Goal: Task Accomplishment & Management: Complete application form

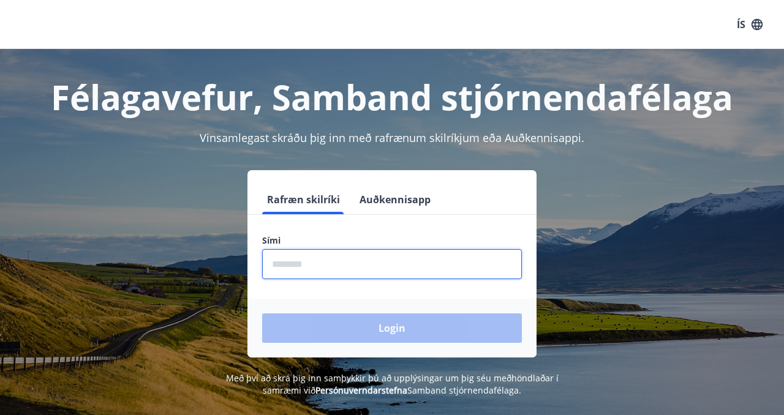
click at [377, 260] on input "phone" at bounding box center [392, 264] width 260 height 30
type input "********"
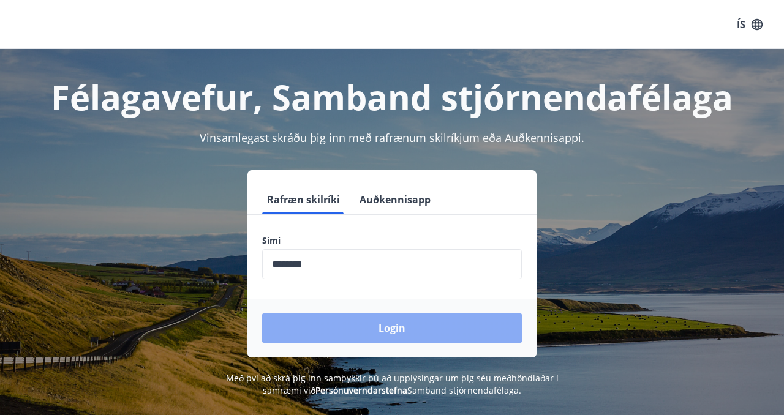
click at [368, 320] on button "Login" at bounding box center [392, 328] width 260 height 29
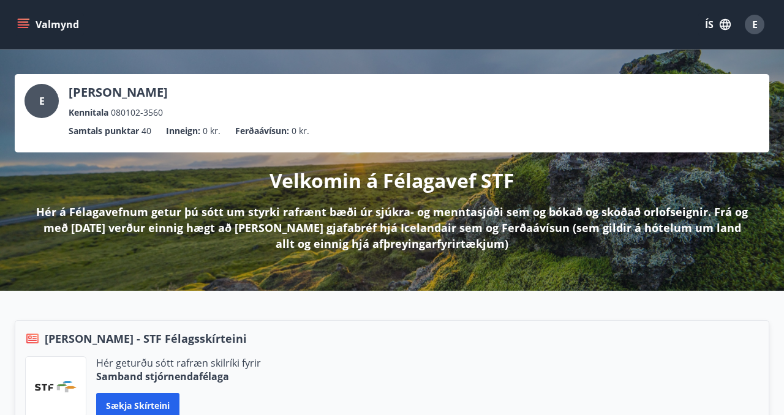
click at [17, 31] on button "Valmynd" at bounding box center [49, 24] width 69 height 22
type input "***"
click button "Sækja um"
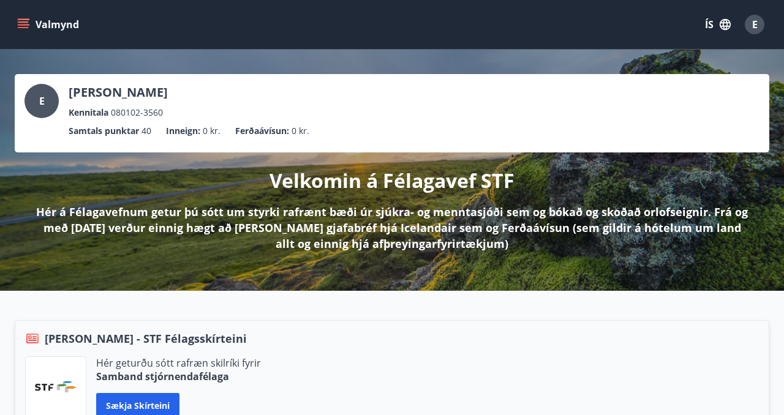
click input "text"
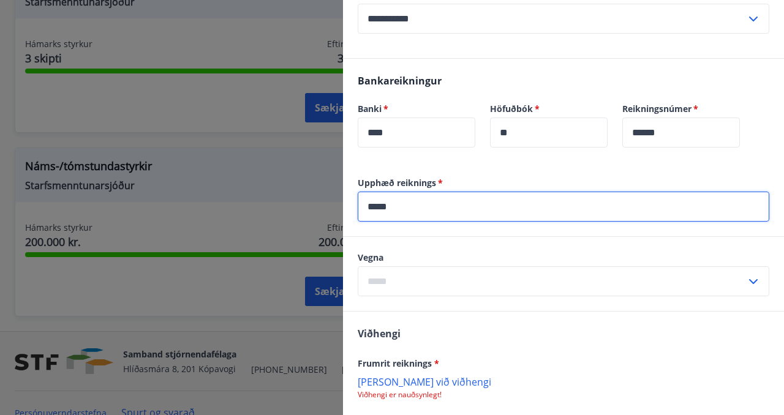
type input "*****"
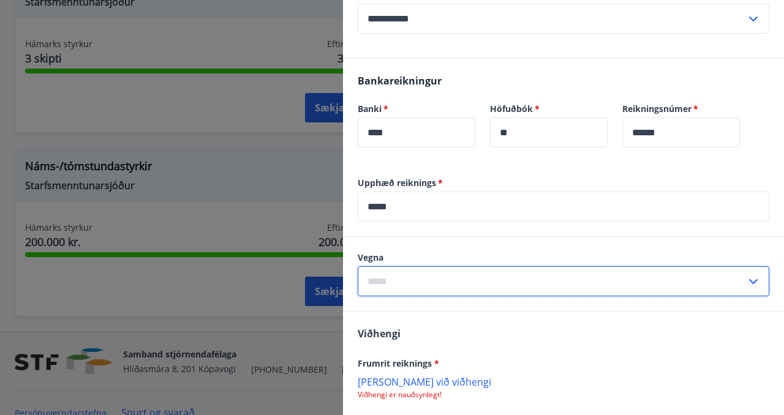
click at [428, 281] on input "text" at bounding box center [552, 281] width 388 height 30
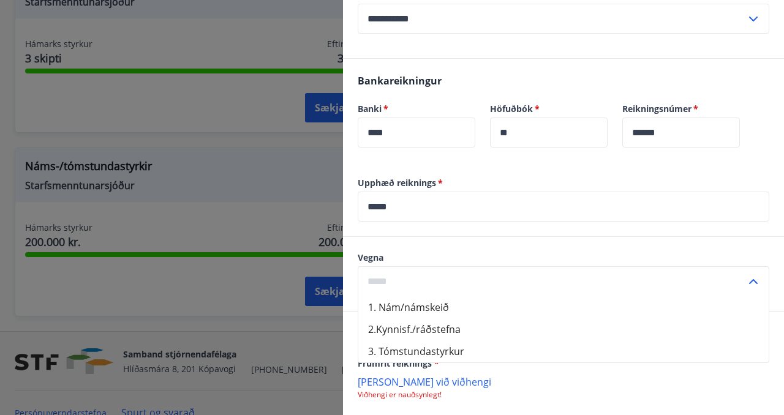
click at [481, 308] on li "1. Nám/námskeið" at bounding box center [563, 307] width 410 height 22
type input "**********"
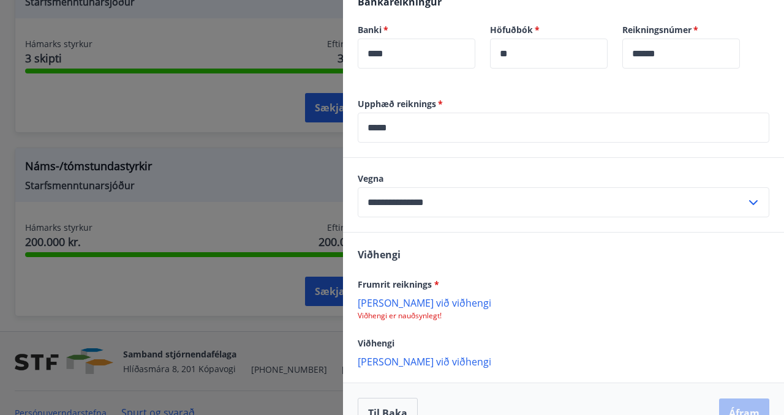
scroll to position [621, 0]
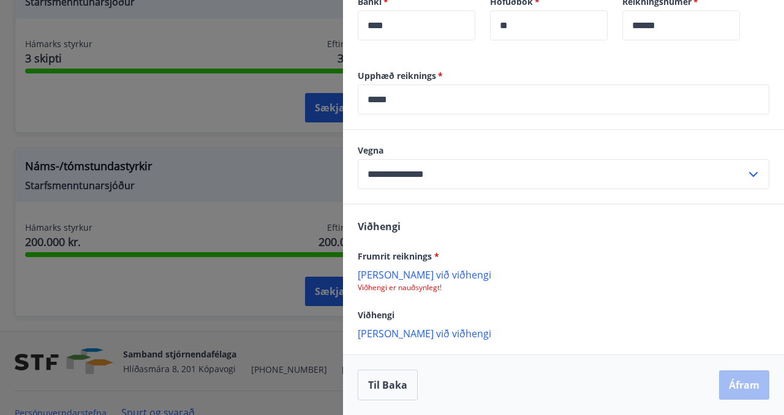
click at [424, 330] on p "Bæta við viðhengi" at bounding box center [564, 333] width 412 height 12
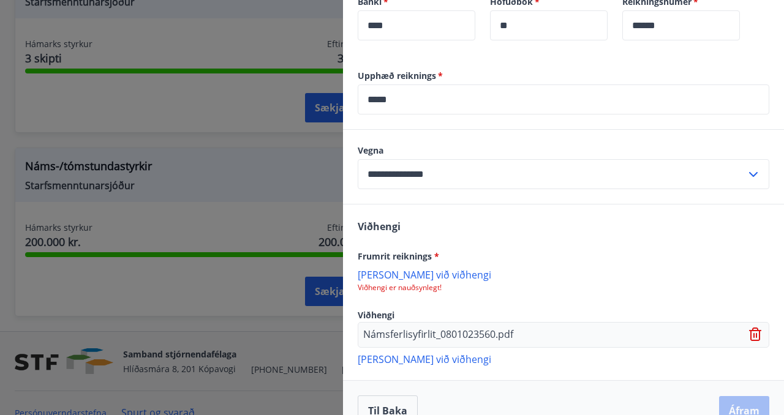
click at [412, 334] on p "Námsferlisyfirlit_0801023560.pdf" at bounding box center [438, 335] width 150 height 15
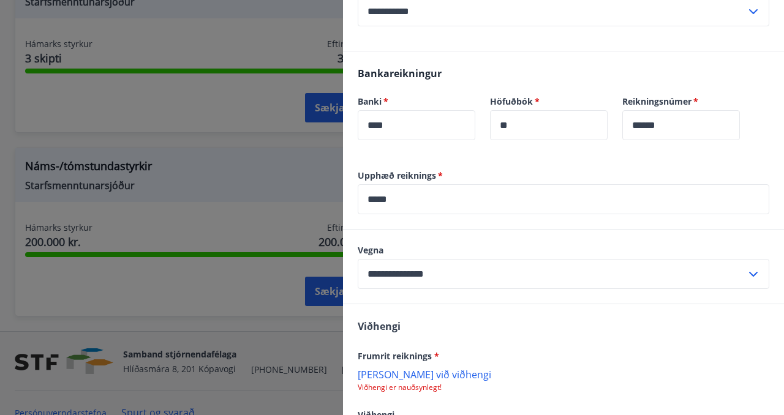
scroll to position [646, 0]
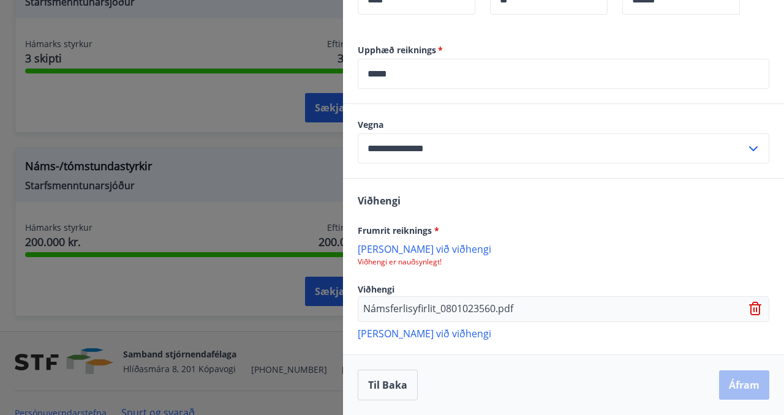
click at [421, 251] on p "Bæta við viðhengi" at bounding box center [564, 249] width 412 height 12
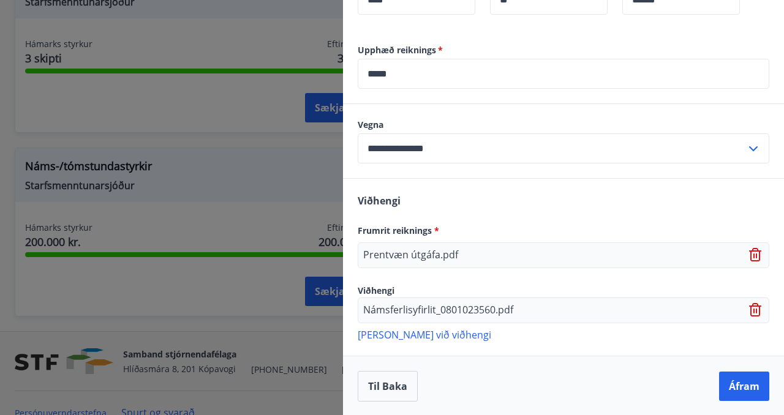
scroll to position [647, 0]
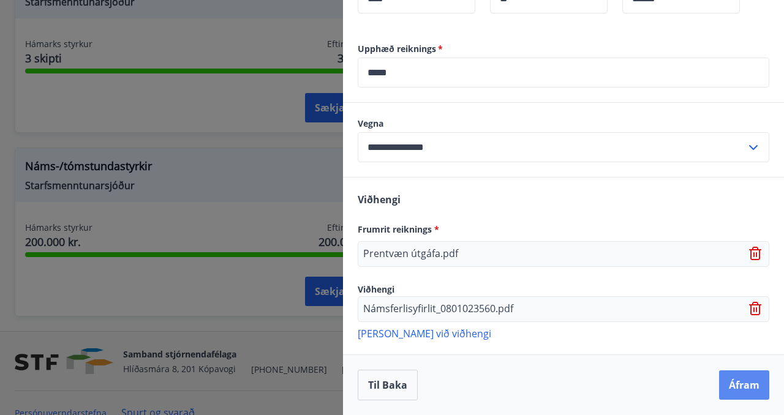
click at [744, 379] on button "Áfram" at bounding box center [744, 385] width 50 height 29
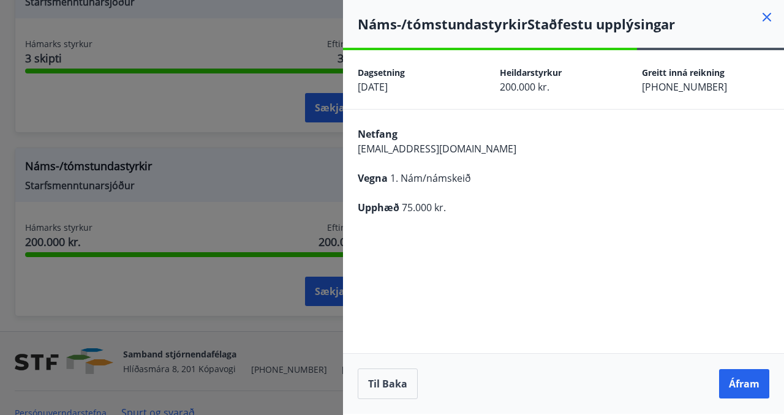
scroll to position [0, 0]
click at [744, 393] on button "Áfram" at bounding box center [744, 383] width 50 height 29
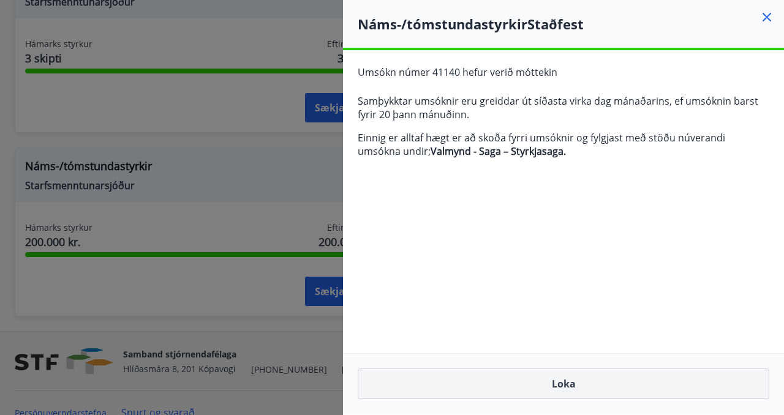
click at [575, 379] on button "Loka" at bounding box center [564, 384] width 412 height 31
